Goal: Find specific page/section

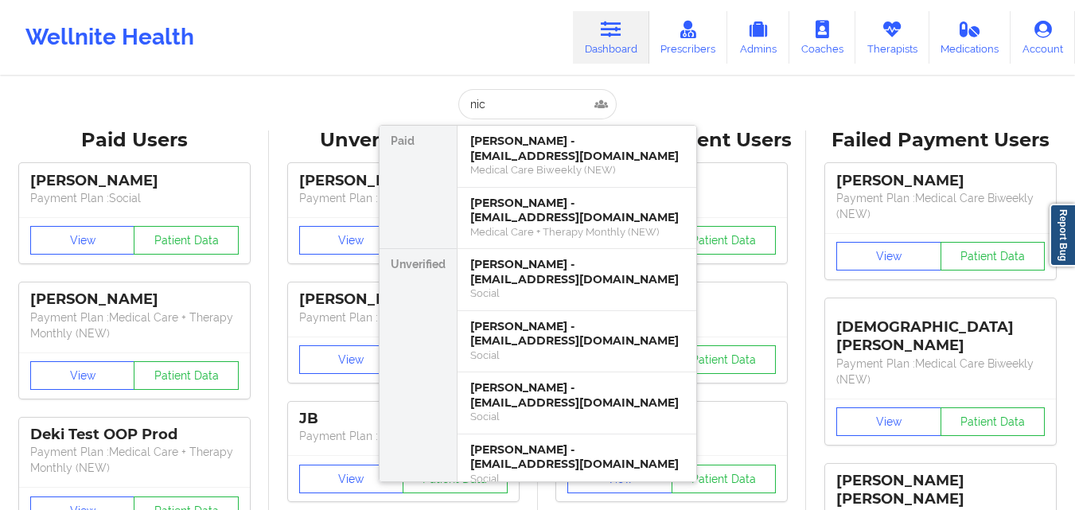
scroll to position [159, 0]
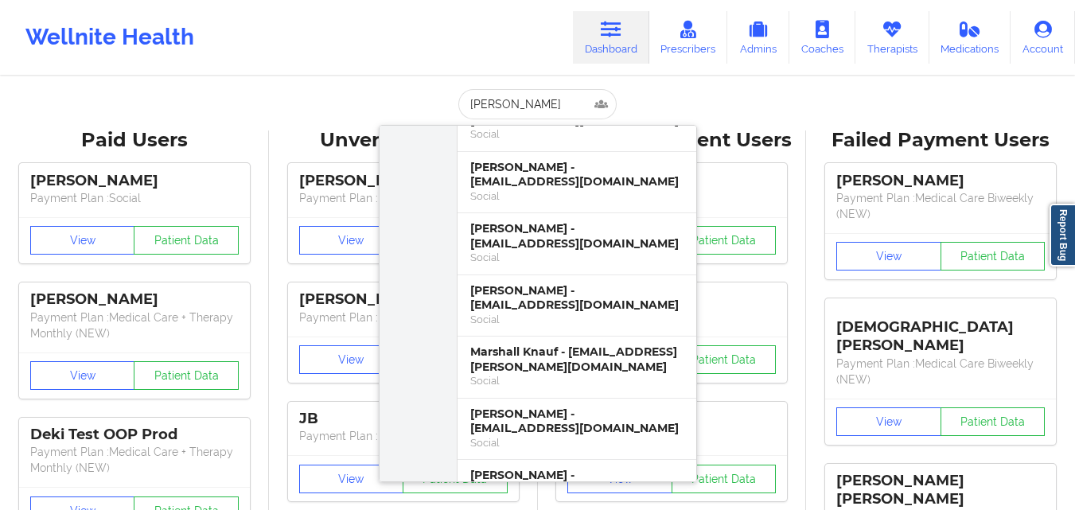
type input "[PERSON_NAME]"
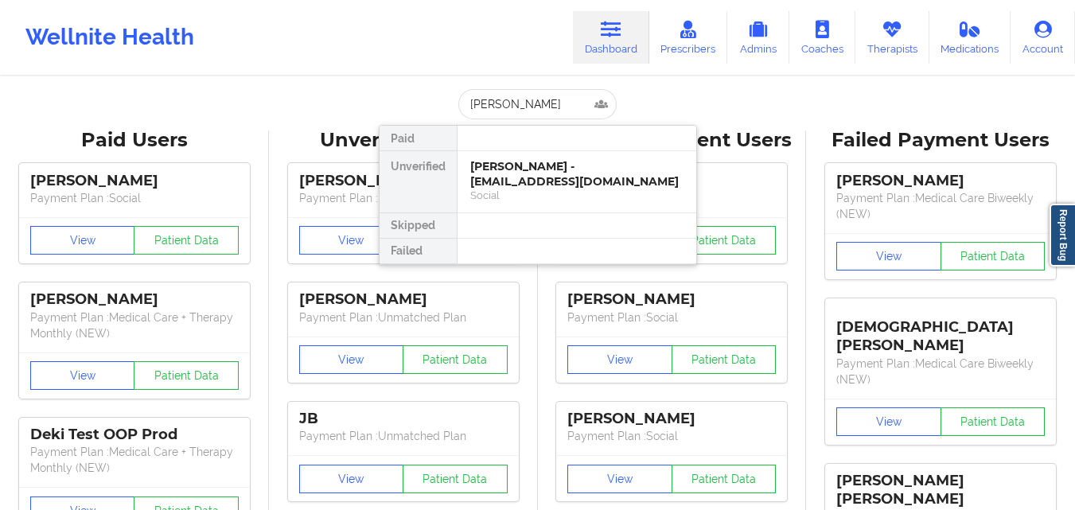
click at [593, 179] on div "[PERSON_NAME] - [EMAIL_ADDRESS][DOMAIN_NAME]" at bounding box center [576, 173] width 213 height 29
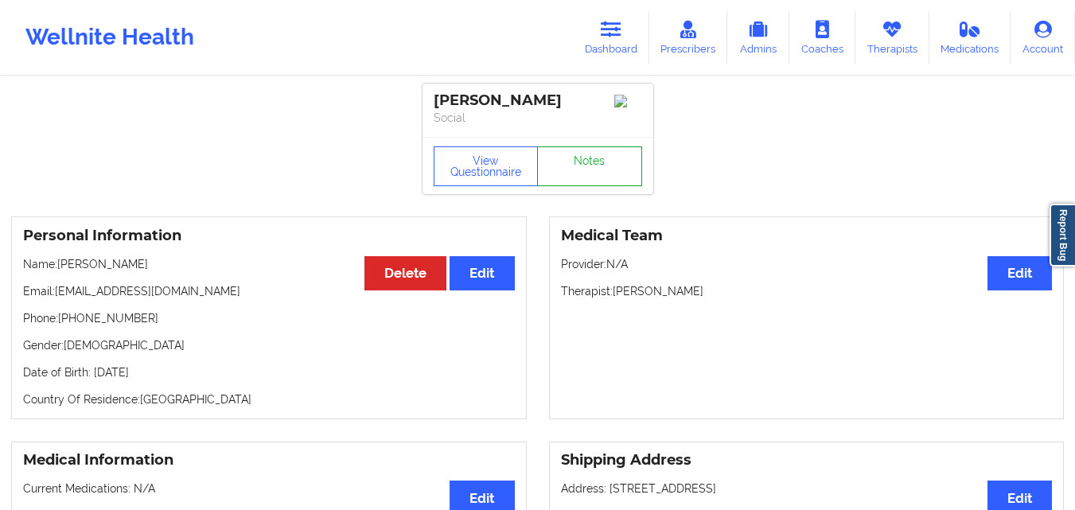
click at [590, 165] on link "Notes" at bounding box center [589, 166] width 105 height 40
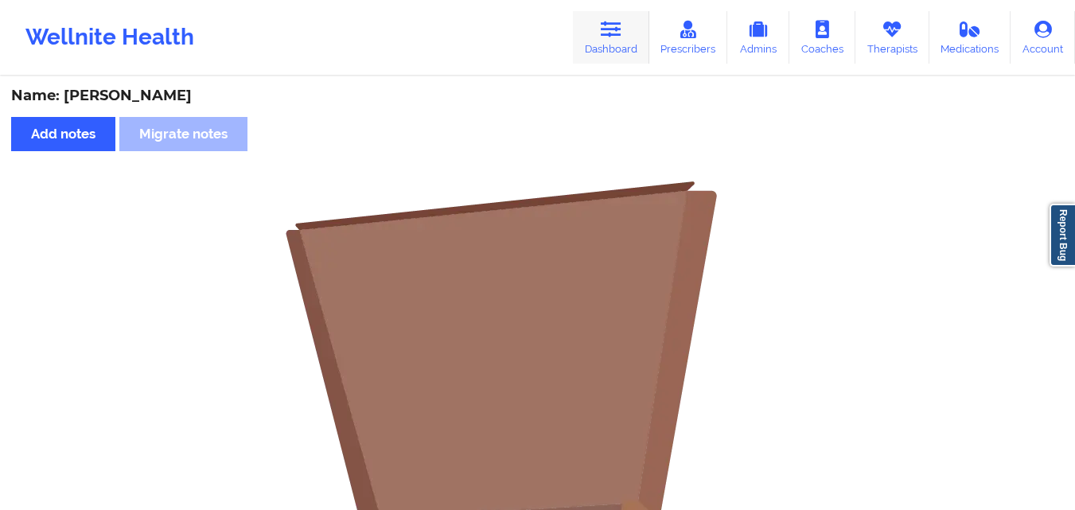
click at [601, 45] on link "Dashboard" at bounding box center [611, 37] width 76 height 53
